Goal: Information Seeking & Learning: Learn about a topic

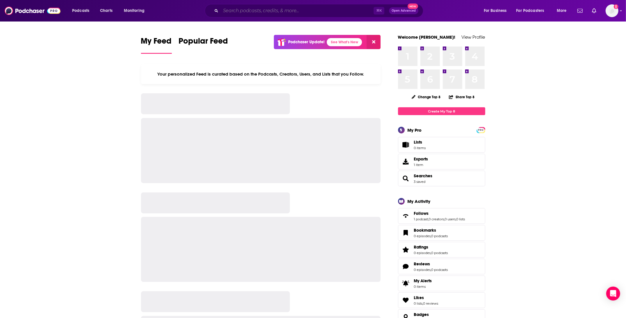
click at [334, 9] on input "Search podcasts, credits, & more..." at bounding box center [297, 10] width 153 height 9
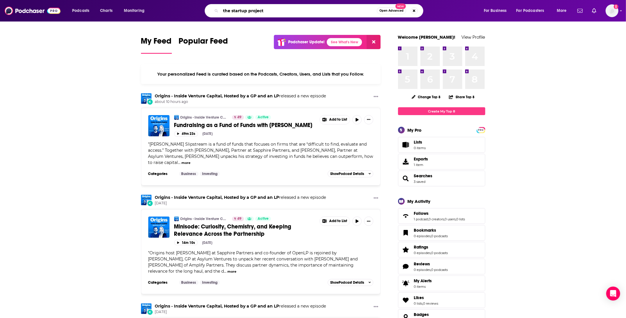
type input "the startup project"
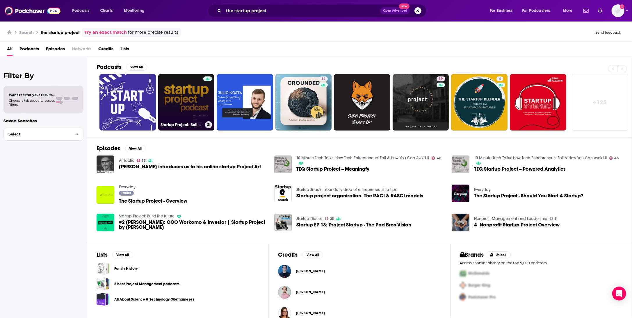
click at [170, 97] on link "Startup Project: Build the future" at bounding box center [186, 102] width 56 height 56
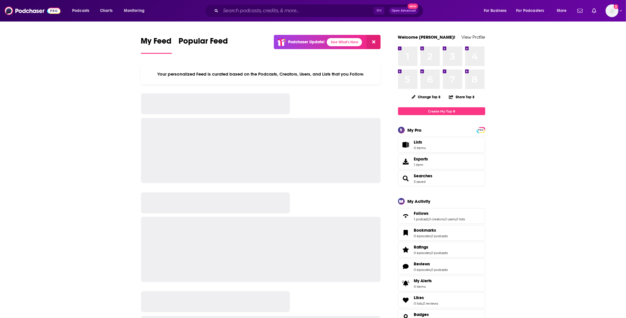
click at [329, 3] on div "Podcasts Charts Monitoring ⌘ K Open Advanced New For Business For Podcasters Mo…" at bounding box center [313, 11] width 626 height 22
drag, startPoint x: 329, startPoint y: 3, endPoint x: 331, endPoint y: 7, distance: 4.0
click at [330, 5] on div "Podcasts Charts Monitoring ⌘ K Open Advanced New For Business For Podcasters Mo…" at bounding box center [313, 11] width 626 height 22
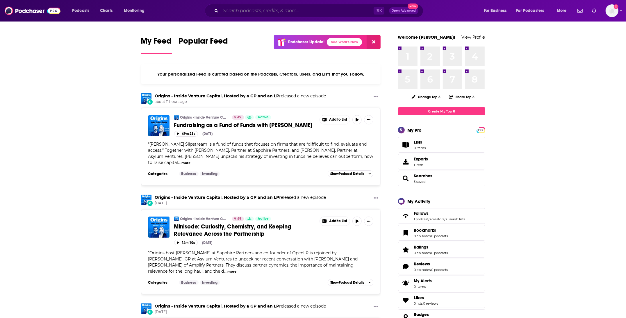
click at [331, 7] on input "Search podcasts, credits, & more..." at bounding box center [297, 10] width 153 height 9
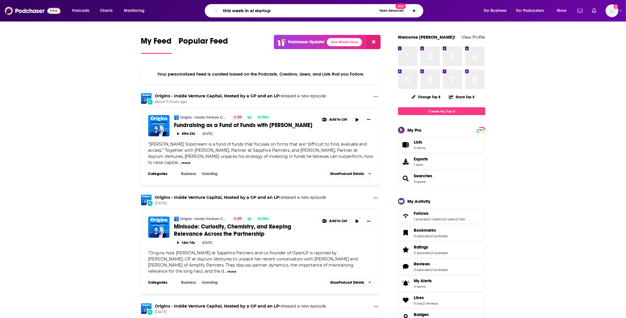
type input "this week in ai startup"
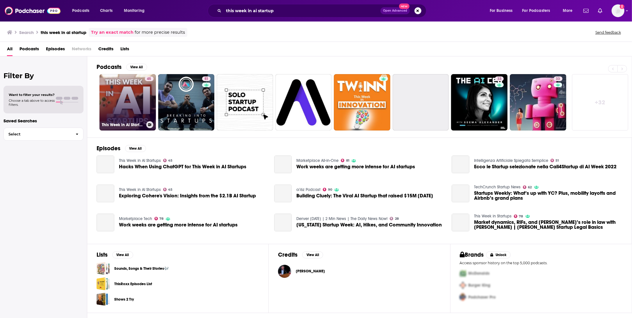
click at [134, 95] on link "45 This Week in AI Startups" at bounding box center [127, 102] width 56 height 56
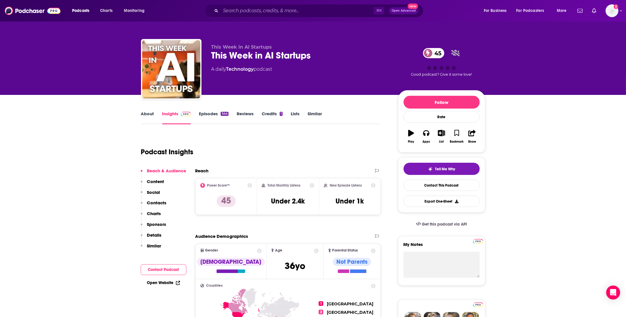
click at [301, 4] on div "⌘ K Open Advanced New" at bounding box center [314, 10] width 219 height 13
click at [302, 13] on input "Search podcasts, credits, & more..." at bounding box center [297, 10] width 153 height 9
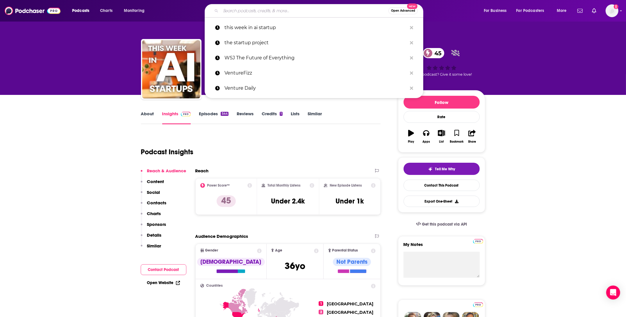
paste input "The AI in Business Podcast"
type input "The AI in Business Podcast"
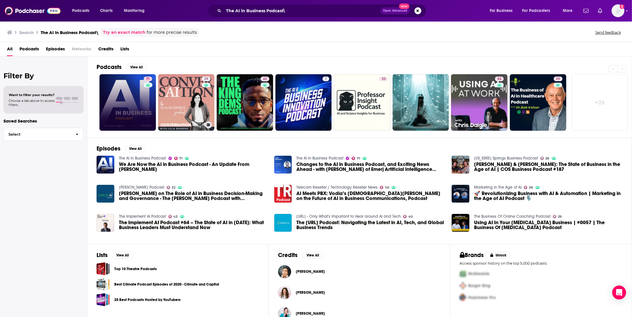
click at [133, 103] on link "71" at bounding box center [127, 102] width 56 height 56
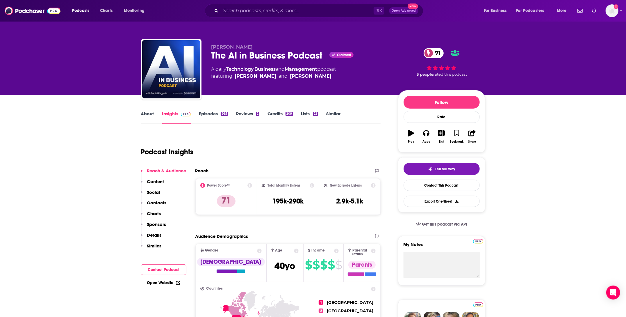
click at [210, 114] on link "Episodes 965" at bounding box center [213, 117] width 29 height 13
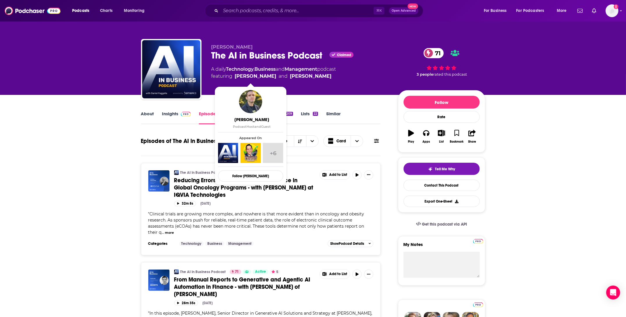
drag, startPoint x: 266, startPoint y: 77, endPoint x: 235, endPoint y: 80, distance: 31.5
click at [235, 80] on span "featuring Dan Faggella and Matthew DeMello" at bounding box center [273, 76] width 125 height 7
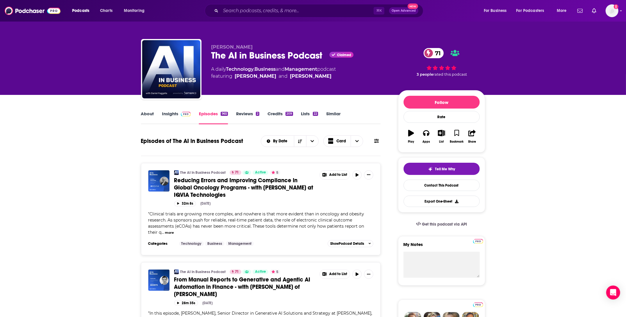
copy span "Dan Faggella and Matthew DeMello"
drag, startPoint x: 262, startPoint y: 48, endPoint x: 234, endPoint y: 49, distance: 27.6
click at [234, 49] on p "Daniel Faggella" at bounding box center [299, 47] width 177 height 6
click at [175, 113] on link "Insights" at bounding box center [176, 117] width 29 height 13
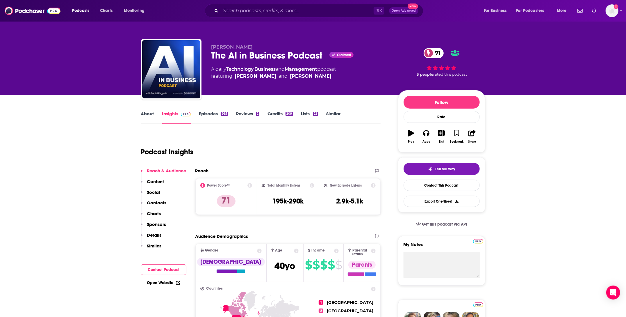
click at [148, 120] on link "About" at bounding box center [147, 117] width 13 height 13
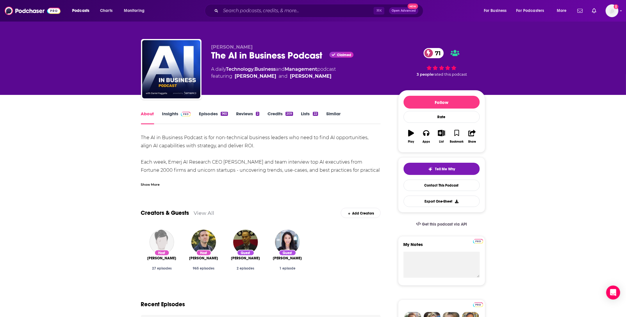
click at [158, 177] on div "Show More" at bounding box center [261, 182] width 240 height 10
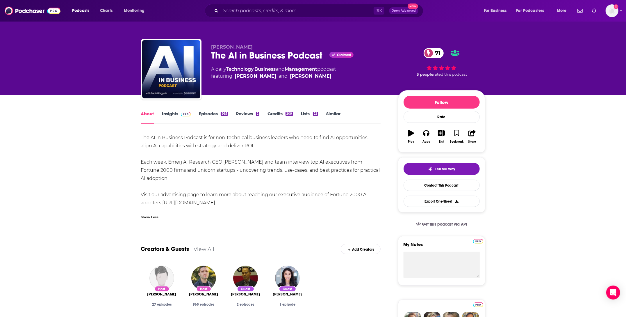
drag, startPoint x: 141, startPoint y: 138, endPoint x: 259, endPoint y: 174, distance: 123.2
click at [259, 174] on div "The AI in Business Podcast is for non-technical business leaders who need to fi…" at bounding box center [261, 169] width 240 height 73
copy div "The AI in Business Podcast is for non-technical business leaders who need to fi…"
click at [199, 147] on div "The AI in Business Podcast is for non-technical business leaders who need to fi…" at bounding box center [261, 169] width 240 height 73
click at [176, 112] on link "Insights" at bounding box center [176, 117] width 29 height 13
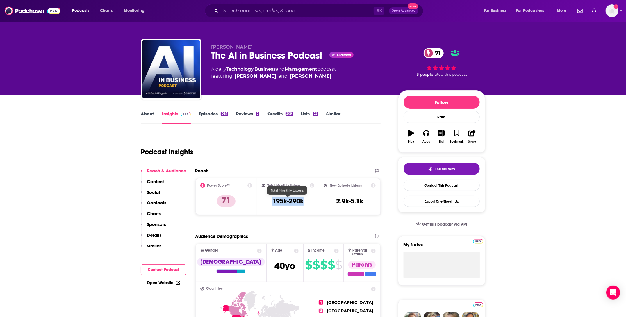
copy h3 "195k-290k"
drag, startPoint x: 292, startPoint y: 200, endPoint x: 272, endPoint y: 199, distance: 19.5
click at [272, 199] on div "Total Monthly Listens 195k-290k" at bounding box center [288, 196] width 53 height 27
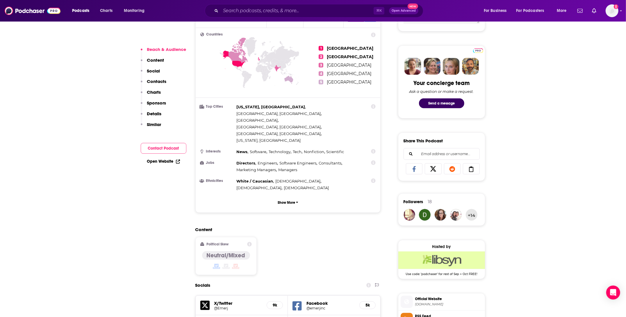
scroll to position [458, 0]
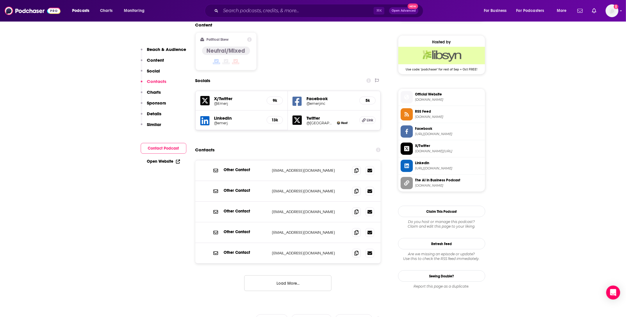
click at [293, 275] on button "Load More..." at bounding box center [287, 283] width 87 height 16
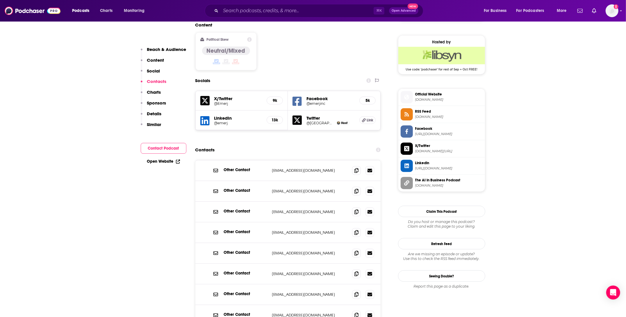
scroll to position [463, 0]
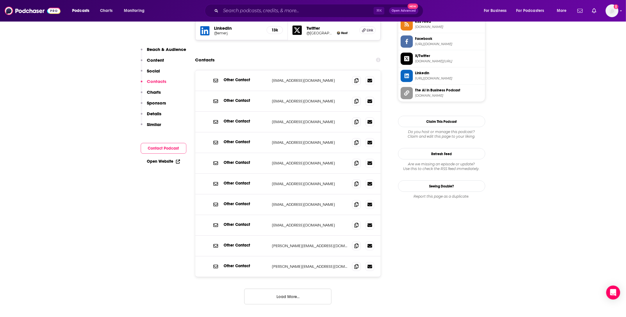
click at [315, 5] on div "⌘ K Open Advanced New" at bounding box center [314, 10] width 219 height 13
click at [313, 17] on div "⌘ K Open Advanced New" at bounding box center [314, 10] width 219 height 13
click at [312, 13] on input "Search podcasts, credits, & more..." at bounding box center [297, 10] width 153 height 9
paste input "Enterprise AI Innovators"
type input "Enterprise AI Innovators"
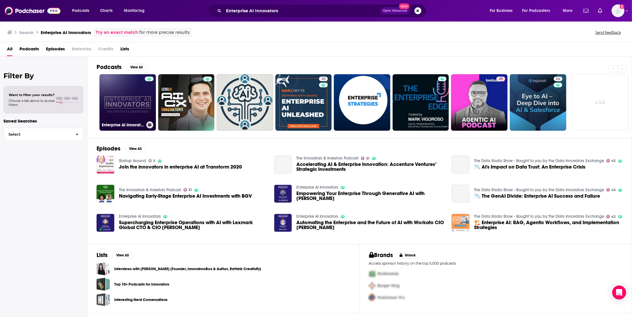
click at [138, 107] on link "Enterprise AI Innovators" at bounding box center [127, 102] width 56 height 56
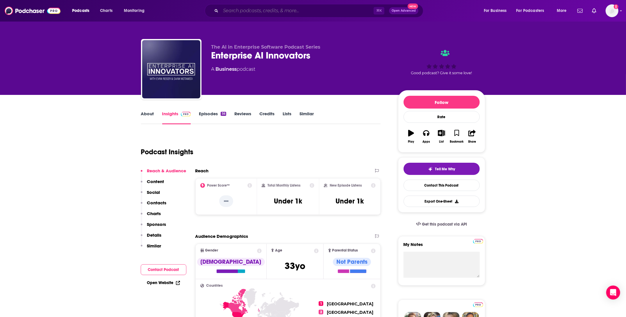
click at [243, 12] on input "Search podcasts, credits, & more..." at bounding box center [297, 10] width 153 height 9
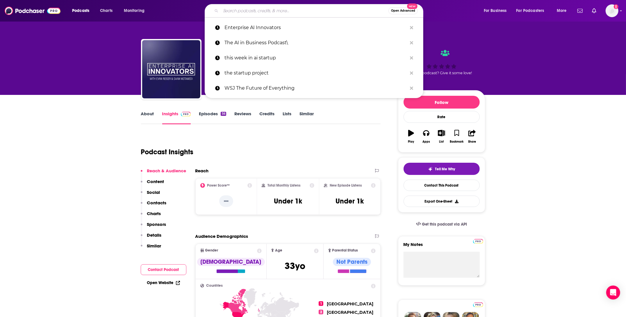
paste input "Generative AI in the Enterprise"
type input "Generative AI in the Enterprise"
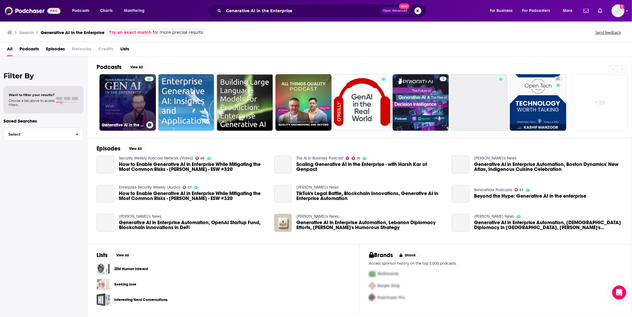
click at [146, 103] on div at bounding box center [149, 98] width 9 height 45
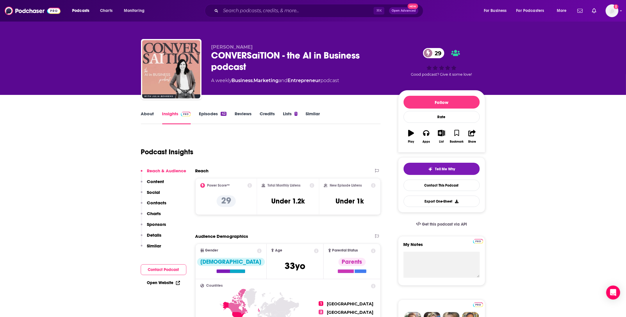
click at [149, 117] on link "About" at bounding box center [147, 117] width 13 height 13
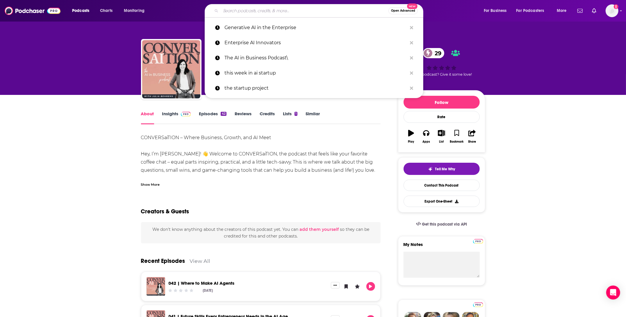
click at [286, 12] on input "Search podcasts, credits, & more..." at bounding box center [305, 10] width 168 height 9
paste input "Practical AI"
type input "Practical AI"
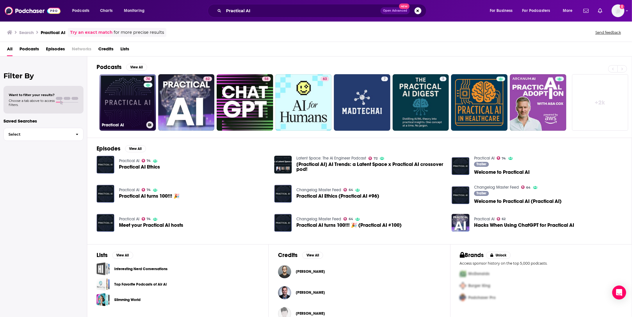
click at [116, 114] on link "74 Practical AI" at bounding box center [127, 102] width 56 height 56
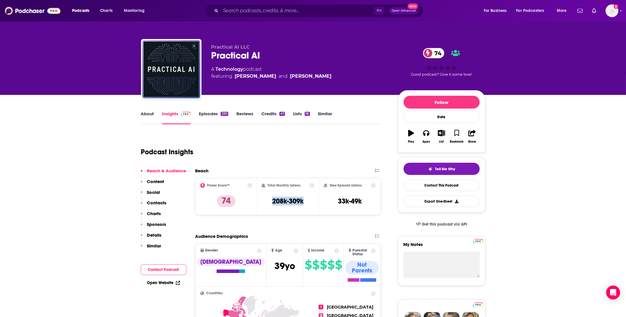
drag, startPoint x: 308, startPoint y: 200, endPoint x: 263, endPoint y: 201, distance: 45.4
click at [263, 201] on div "Total Monthly Listens 208k-309k" at bounding box center [288, 196] width 53 height 27
copy h3 "208k-309k"
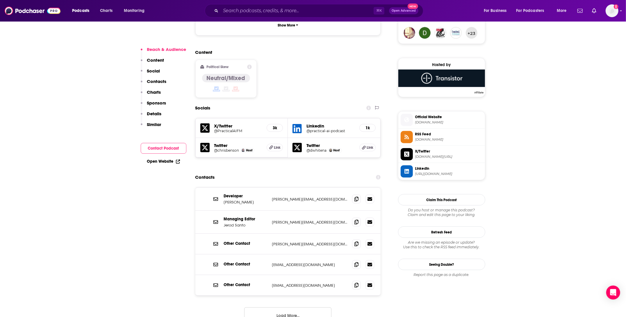
scroll to position [475, 0]
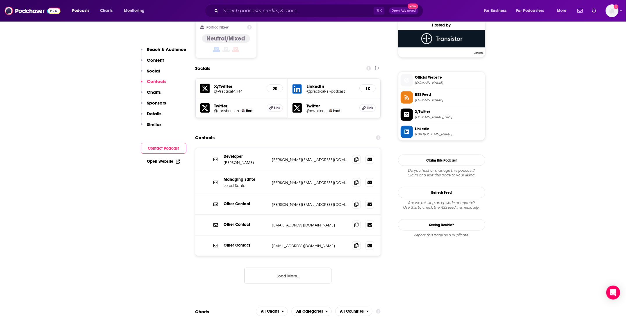
click at [297, 268] on button "Load More..." at bounding box center [287, 276] width 87 height 16
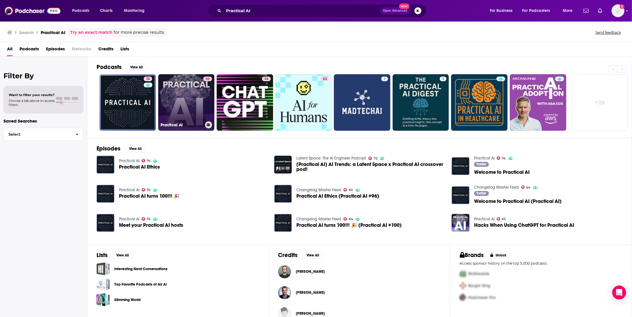
click at [174, 119] on link "62 Practical AI" at bounding box center [186, 102] width 56 height 56
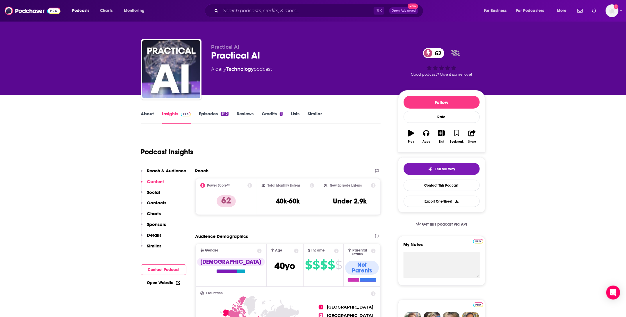
click at [150, 113] on link "About" at bounding box center [147, 117] width 13 height 13
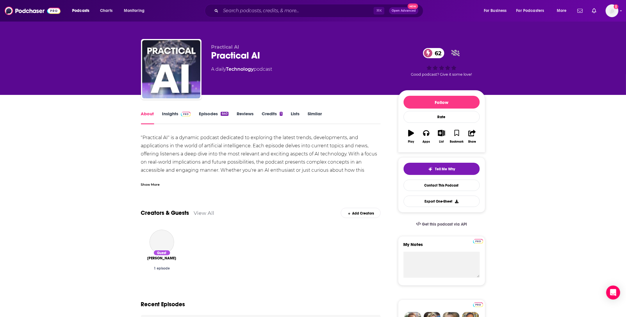
click at [225, 169] on div ""Practical AI" is a dynamic podcast dedicated to exploring the latest trends, d…" at bounding box center [261, 157] width 240 height 49
drag, startPoint x: 145, startPoint y: 183, endPoint x: 152, endPoint y: 180, distance: 7.4
click at [145, 183] on div "Show More" at bounding box center [150, 184] width 19 height 6
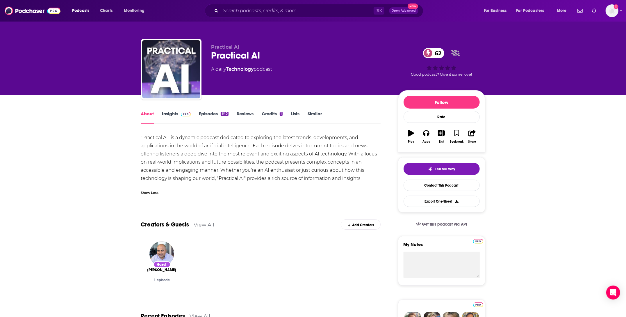
click at [204, 115] on link "Episodes 640" at bounding box center [213, 117] width 29 height 13
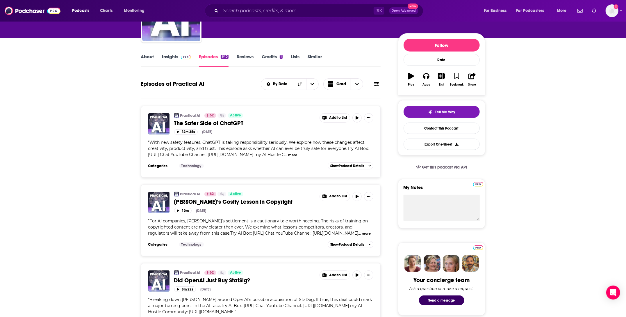
scroll to position [17, 0]
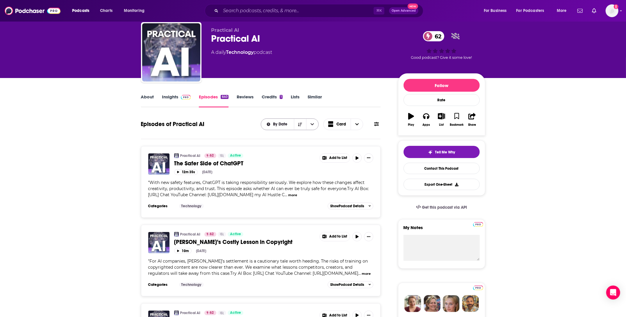
click at [313, 123] on icon "open menu" at bounding box center [312, 124] width 3 height 2
click at [356, 124] on icon "Choose View" at bounding box center [356, 124] width 3 height 4
click at [371, 124] on div "By Date Card Card Table" at bounding box center [321, 124] width 120 height 12
click at [376, 124] on icon at bounding box center [376, 124] width 5 height 5
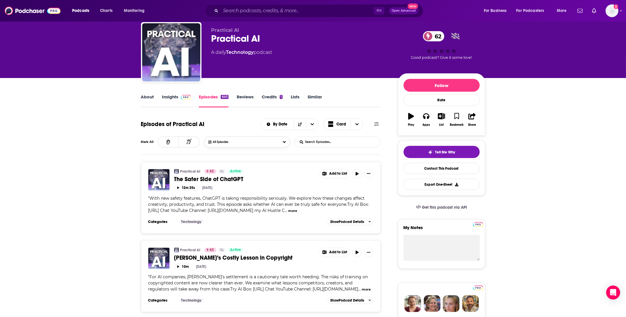
click at [248, 143] on button "All Episodes" at bounding box center [246, 141] width 85 height 11
click at [239, 117] on div "Episodes of Practical AI By Date Card" at bounding box center [261, 124] width 240 height 15
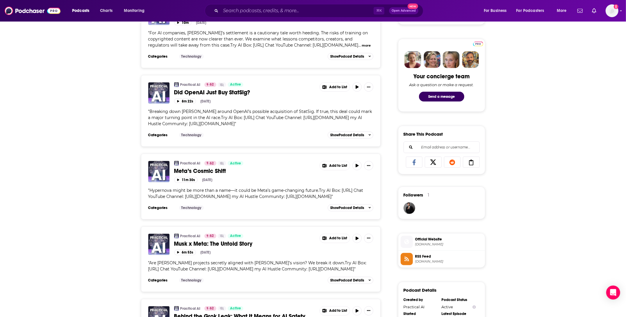
click at [153, 210] on h3 "Categories" at bounding box center [161, 207] width 26 height 5
click at [250, 117] on span "Breaking down [PERSON_NAME] around OpenAI’s possible acquisition of StatSig. If…" at bounding box center [260, 117] width 224 height 17
click at [163, 137] on h3 "Categories" at bounding box center [161, 135] width 26 height 5
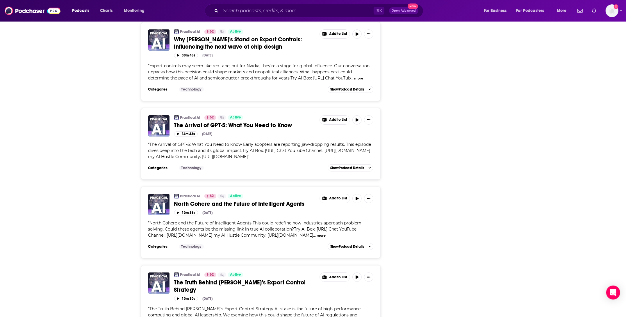
scroll to position [2002, 0]
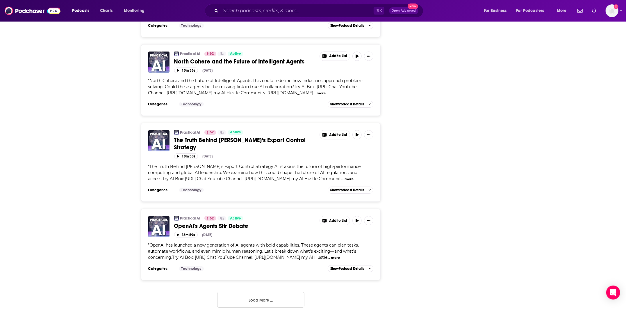
click at [285, 297] on button "Load More ..." at bounding box center [260, 300] width 87 height 16
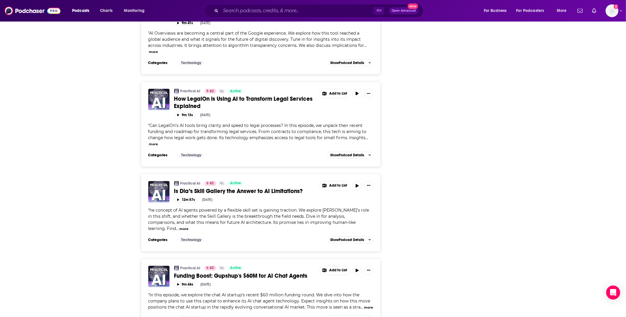
scroll to position [3548, 0]
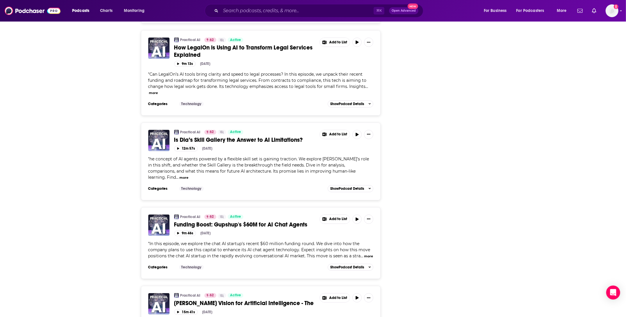
click at [161, 191] on h3 "Categories" at bounding box center [161, 188] width 26 height 5
click at [327, 180] on span "he concept of AI agents powered by a flexible skill set is gaining traction. We…" at bounding box center [258, 168] width 221 height 24
click at [188, 180] on button "more" at bounding box center [183, 177] width 9 height 5
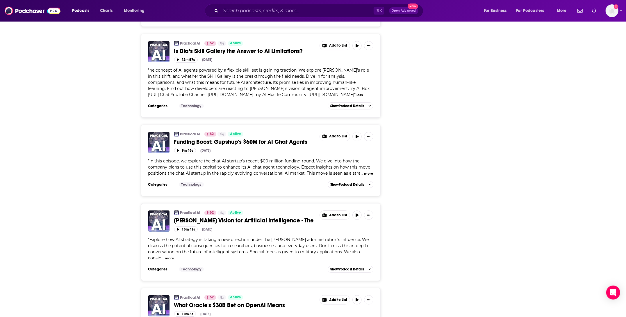
scroll to position [0, 0]
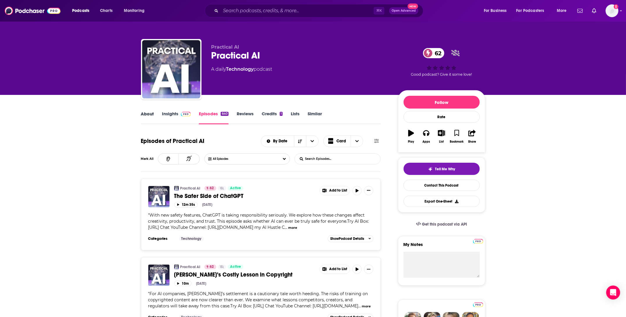
click at [155, 114] on div "About" at bounding box center [151, 117] width 21 height 13
click at [150, 114] on link "About" at bounding box center [147, 117] width 13 height 13
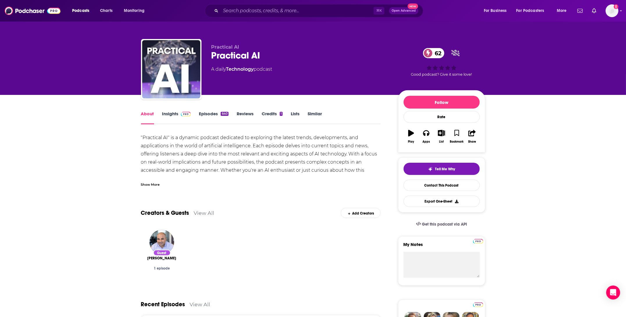
click at [168, 119] on link "Insights" at bounding box center [176, 117] width 29 height 13
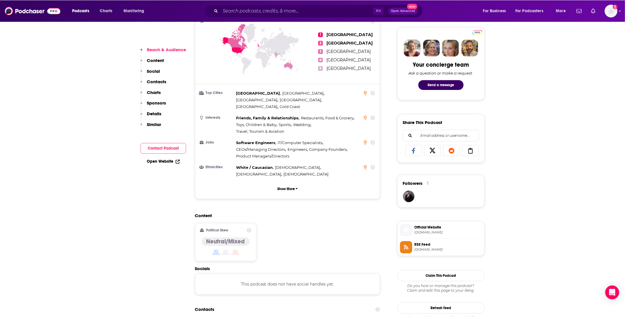
scroll to position [277, 0]
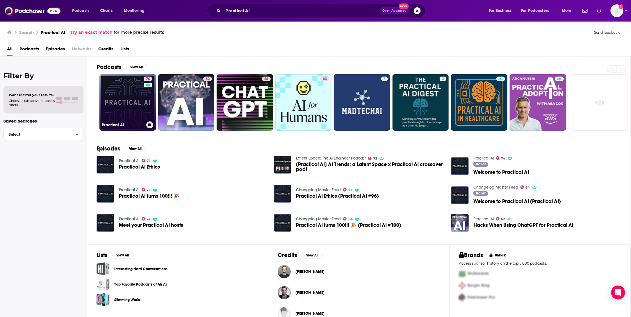
click at [130, 101] on link "74 Practical AI" at bounding box center [127, 102] width 56 height 56
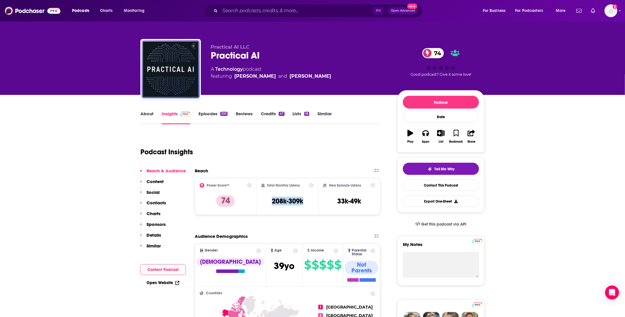
drag, startPoint x: 312, startPoint y: 202, endPoint x: 262, endPoint y: 204, distance: 49.5
click at [262, 204] on div "Total Monthly Listens 208k-309k" at bounding box center [287, 196] width 53 height 27
copy h3 "208k-309k"
click at [187, 144] on div "Podcast Insights" at bounding box center [257, 148] width 235 height 30
click at [149, 116] on link "About" at bounding box center [146, 117] width 13 height 13
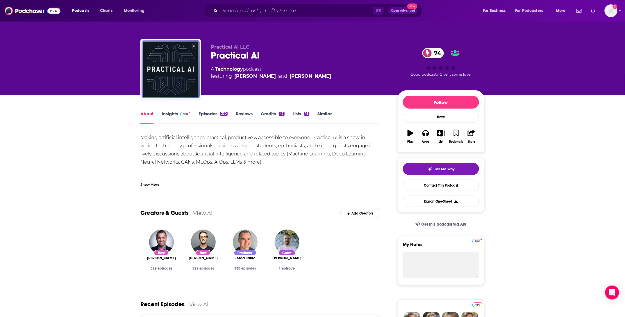
drag, startPoint x: 149, startPoint y: 174, endPoint x: 148, endPoint y: 181, distance: 6.5
click at [148, 177] on div "Making artificial intelligence practical, productive & accessible to everyone. …" at bounding box center [260, 159] width 240 height 53
drag, startPoint x: 148, startPoint y: 181, endPoint x: 235, endPoint y: 160, distance: 89.4
click at [235, 160] on div "Making artificial intelligence practical, productive & accessible to everyone. …" at bounding box center [260, 159] width 240 height 53
click at [204, 172] on div "Making artificial intelligence practical, productive & accessible to everyone. …" at bounding box center [260, 165] width 240 height 65
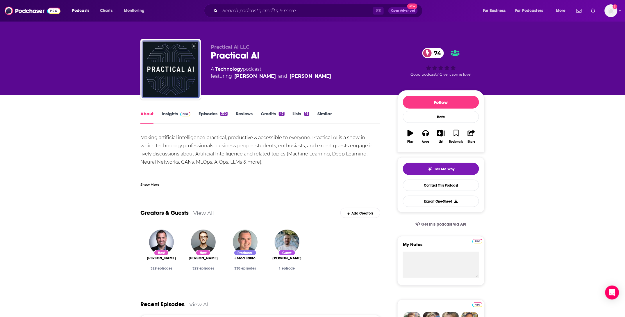
click at [211, 115] on link "Episodes 330" at bounding box center [213, 117] width 29 height 13
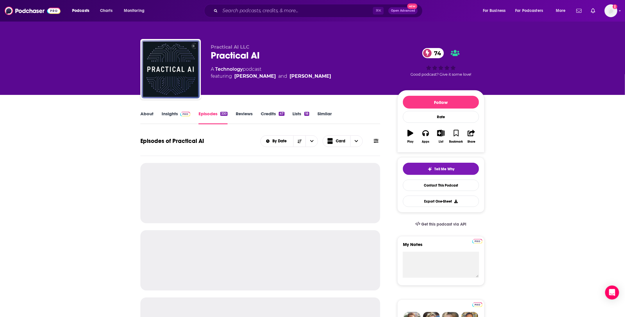
click at [151, 110] on div "About Insights Episodes 330 Reviews Credits 47 Lists 18 Similar" at bounding box center [260, 117] width 240 height 14
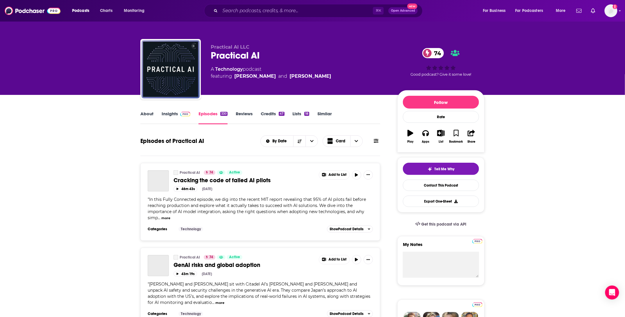
click at [149, 115] on link "About" at bounding box center [146, 117] width 13 height 13
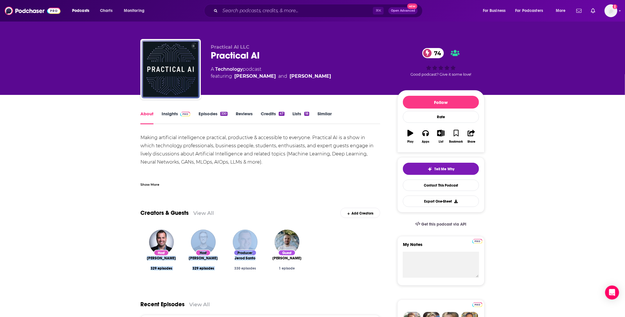
copy div "[PERSON_NAME] 329 episodes Host [PERSON_NAME] 329 episodes Producer [PERSON_NAM…"
drag, startPoint x: 167, startPoint y: 256, endPoint x: 262, endPoint y: 263, distance: 94.8
click at [262, 263] on div "Host [PERSON_NAME] 329 episodes Host [PERSON_NAME] 329 episodes Producer [PERSO…" at bounding box center [260, 256] width 240 height 62
click at [174, 114] on link "Insights" at bounding box center [176, 117] width 29 height 13
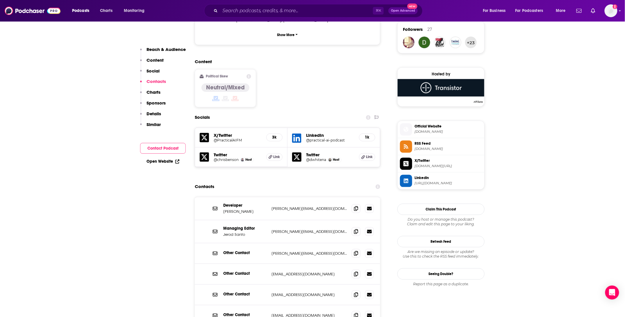
scroll to position [436, 0]
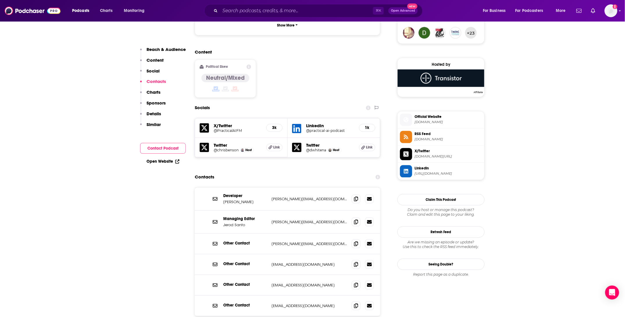
click at [320, 233] on div "Other Contact [PERSON_NAME][EMAIL_ADDRESS][DOMAIN_NAME] [PERSON_NAME][EMAIL_ADD…" at bounding box center [288, 243] width 186 height 21
click at [353, 260] on span at bounding box center [356, 264] width 9 height 9
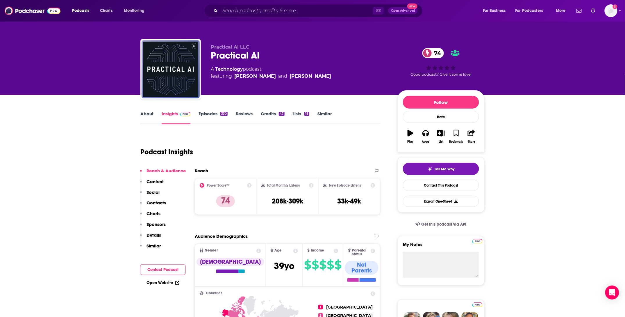
click at [145, 115] on link "About" at bounding box center [146, 117] width 13 height 13
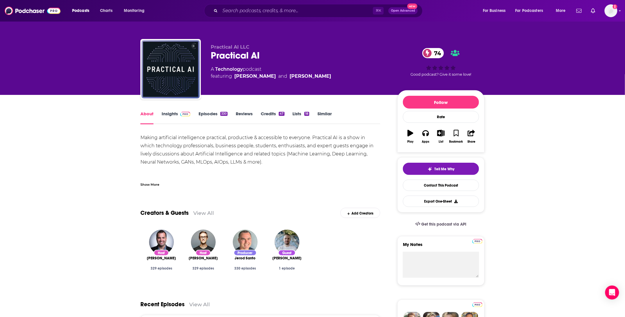
click at [205, 114] on link "Episodes 330" at bounding box center [213, 117] width 29 height 13
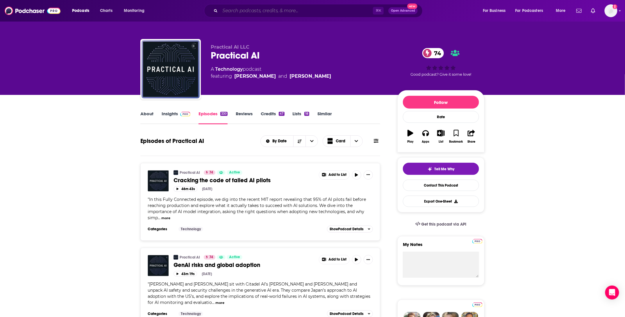
drag, startPoint x: 240, startPoint y: 14, endPoint x: 243, endPoint y: 14, distance: 3.2
click at [240, 14] on input "Search podcasts, credits, & more..." at bounding box center [296, 10] width 153 height 9
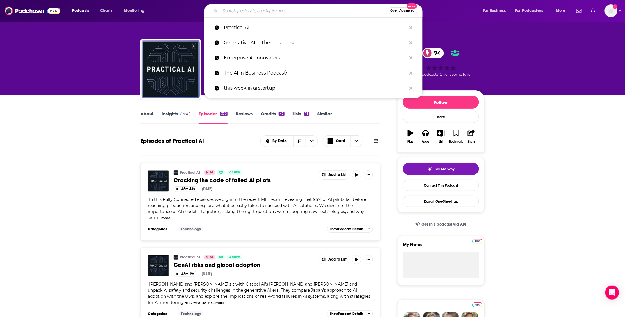
paste input "No Priors"
type input "No Priors"
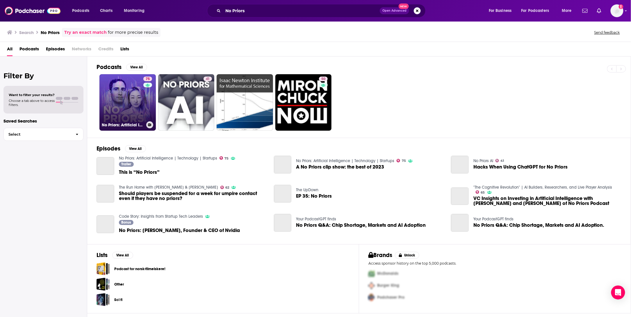
click at [123, 101] on link "75 No Priors: Artificial Intelligence | Technology | Startups" at bounding box center [127, 102] width 56 height 56
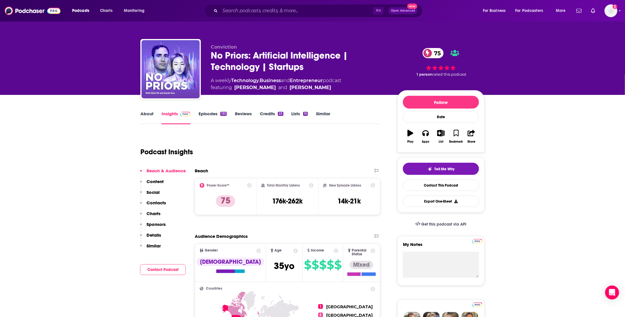
click at [146, 118] on link "About" at bounding box center [146, 117] width 13 height 13
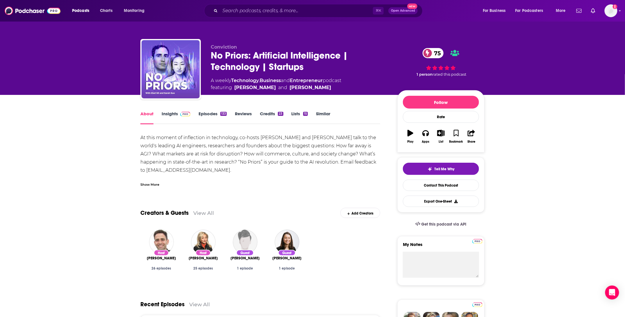
click at [243, 171] on div "At this moment of inflection in technology, co-hosts [PERSON_NAME] and [PERSON_…" at bounding box center [260, 178] width 240 height 90
click at [206, 113] on link "Episodes 133" at bounding box center [213, 117] width 28 height 13
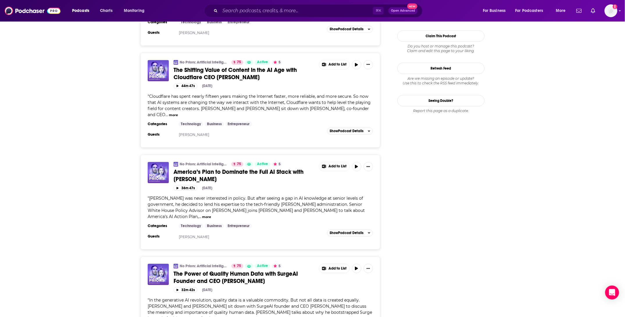
scroll to position [683, 0]
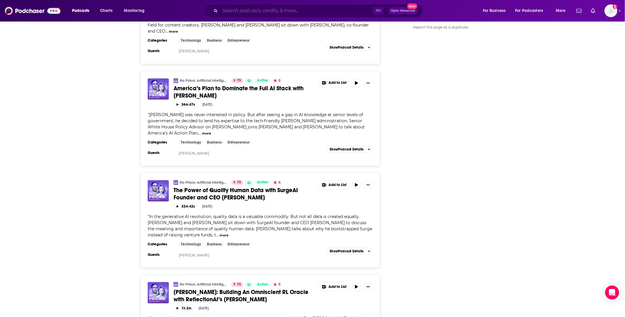
click at [278, 11] on input "Search podcasts, credits, & more..." at bounding box center [296, 10] width 153 height 9
paste input "[PERSON_NAME] Podcast of AI"
type input "[PERSON_NAME] Podcast of AI"
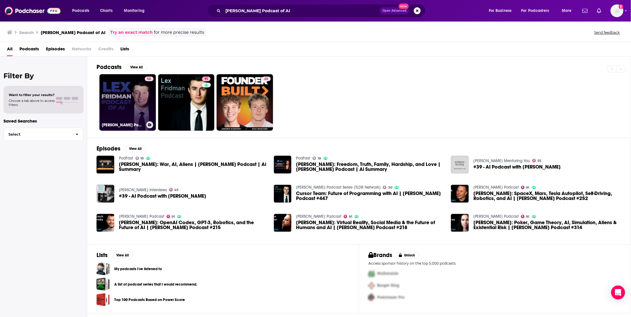
click at [129, 91] on link "58 [PERSON_NAME] Podcast of AI" at bounding box center [127, 102] width 56 height 56
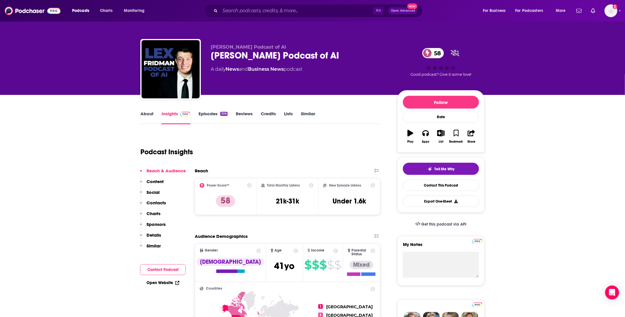
drag, startPoint x: 148, startPoint y: 110, endPoint x: 148, endPoint y: 116, distance: 6.4
click at [148, 110] on div "About Insights Episodes 306 Reviews Credits Lists Similar" at bounding box center [260, 117] width 240 height 14
click at [149, 117] on link "About" at bounding box center [146, 117] width 13 height 13
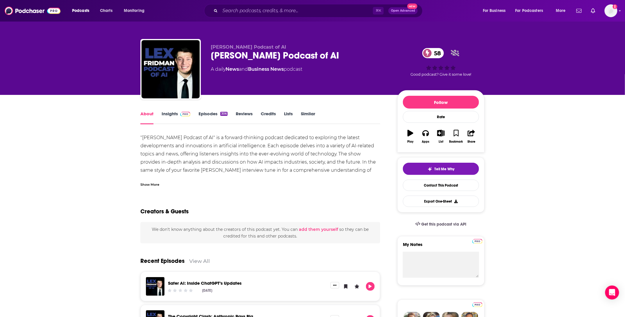
click at [202, 119] on link "Episodes 306" at bounding box center [213, 117] width 29 height 13
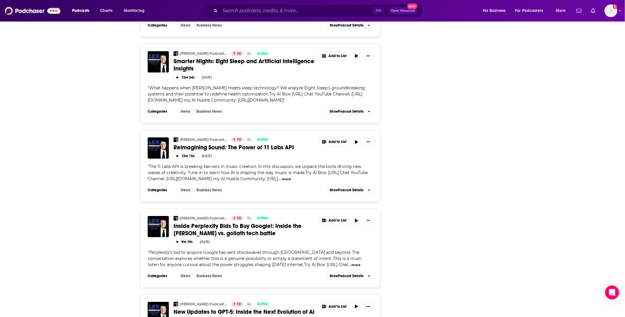
scroll to position [1017, 0]
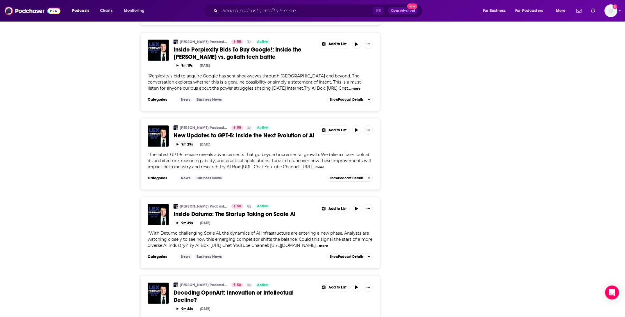
click at [228, 248] on span "With Datumo challenging Scale AI, the dynamics of AI infrastructure are enterin…" at bounding box center [260, 238] width 225 height 17
click at [328, 248] on button "more" at bounding box center [323, 245] width 9 height 5
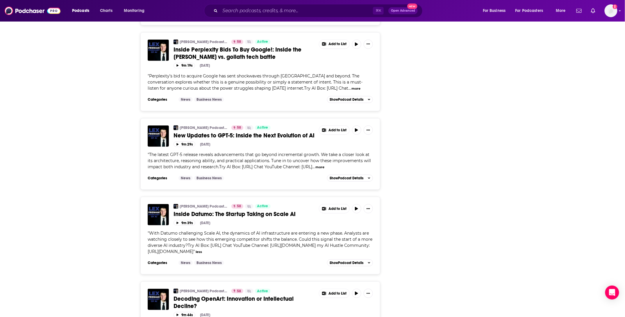
click at [220, 218] on span "Inside Datumo: The Startup Taking on Scale AI" at bounding box center [235, 213] width 122 height 7
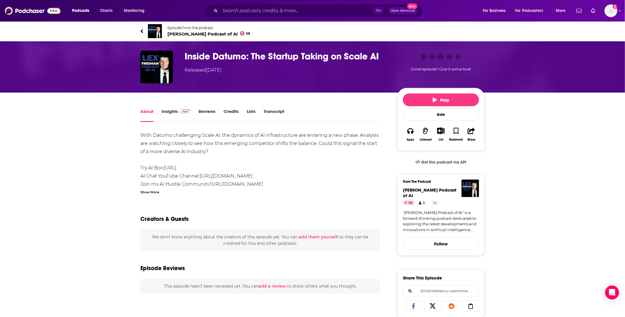
click at [168, 110] on link "Insights" at bounding box center [176, 114] width 29 height 13
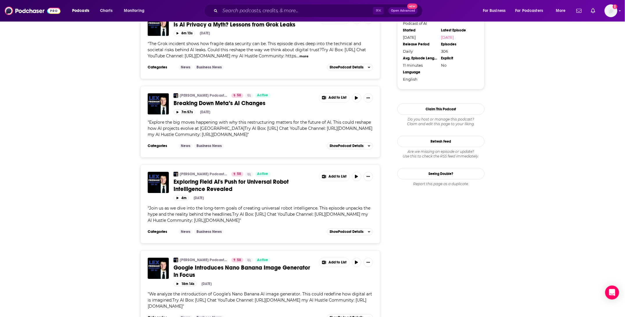
scroll to position [700, 0]
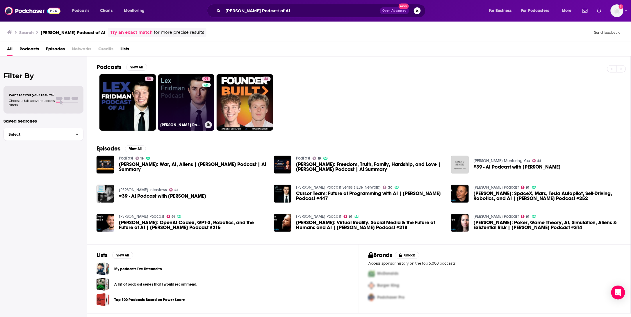
click at [179, 102] on link "91 [PERSON_NAME] Podcast" at bounding box center [186, 102] width 56 height 56
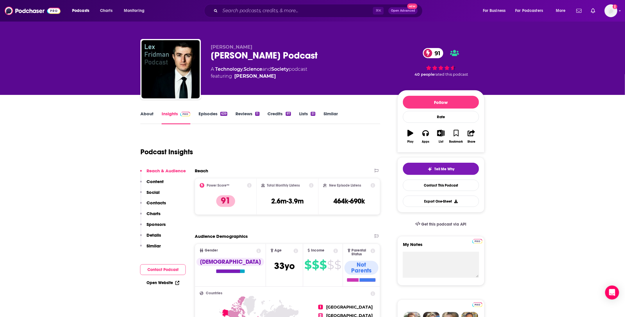
click at [146, 116] on link "About" at bounding box center [146, 117] width 13 height 13
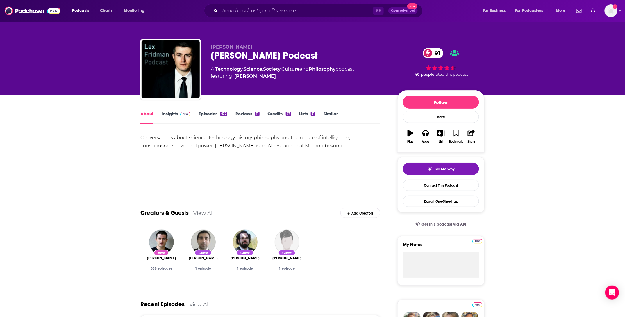
click at [201, 113] on link "Episodes 639" at bounding box center [213, 117] width 29 height 13
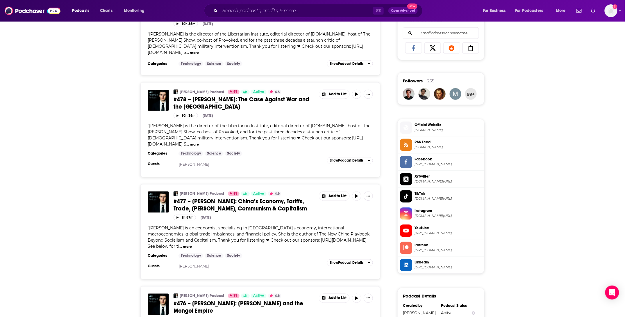
scroll to position [414, 0]
